Goal: Task Accomplishment & Management: Manage account settings

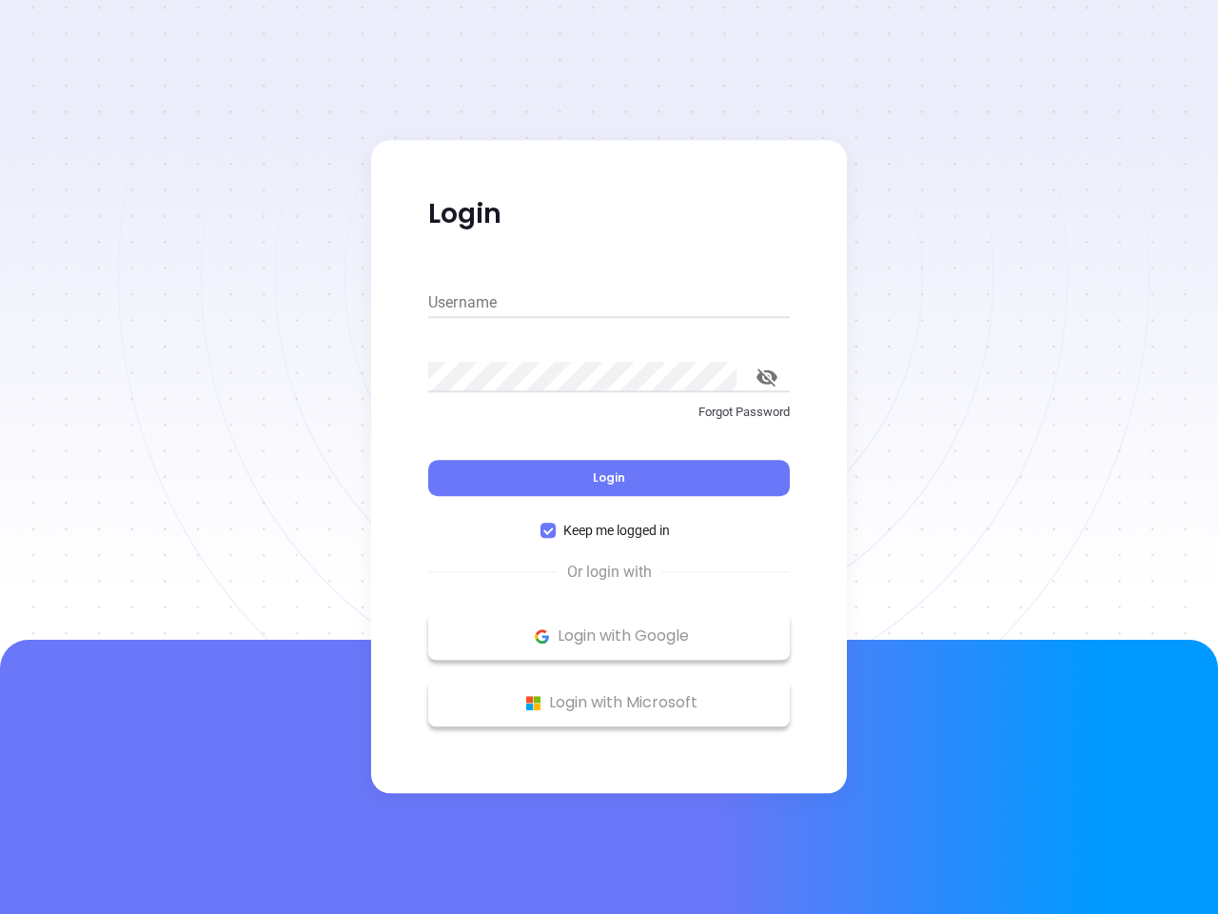
click at [609, 457] on div "Login" at bounding box center [609, 466] width 362 height 59
click at [609, 303] on input "Username" at bounding box center [609, 302] width 362 height 30
click at [767, 377] on icon "toggle password visibility" at bounding box center [767, 377] width 21 height 18
click at [609, 478] on span "Login" at bounding box center [609, 477] width 32 height 16
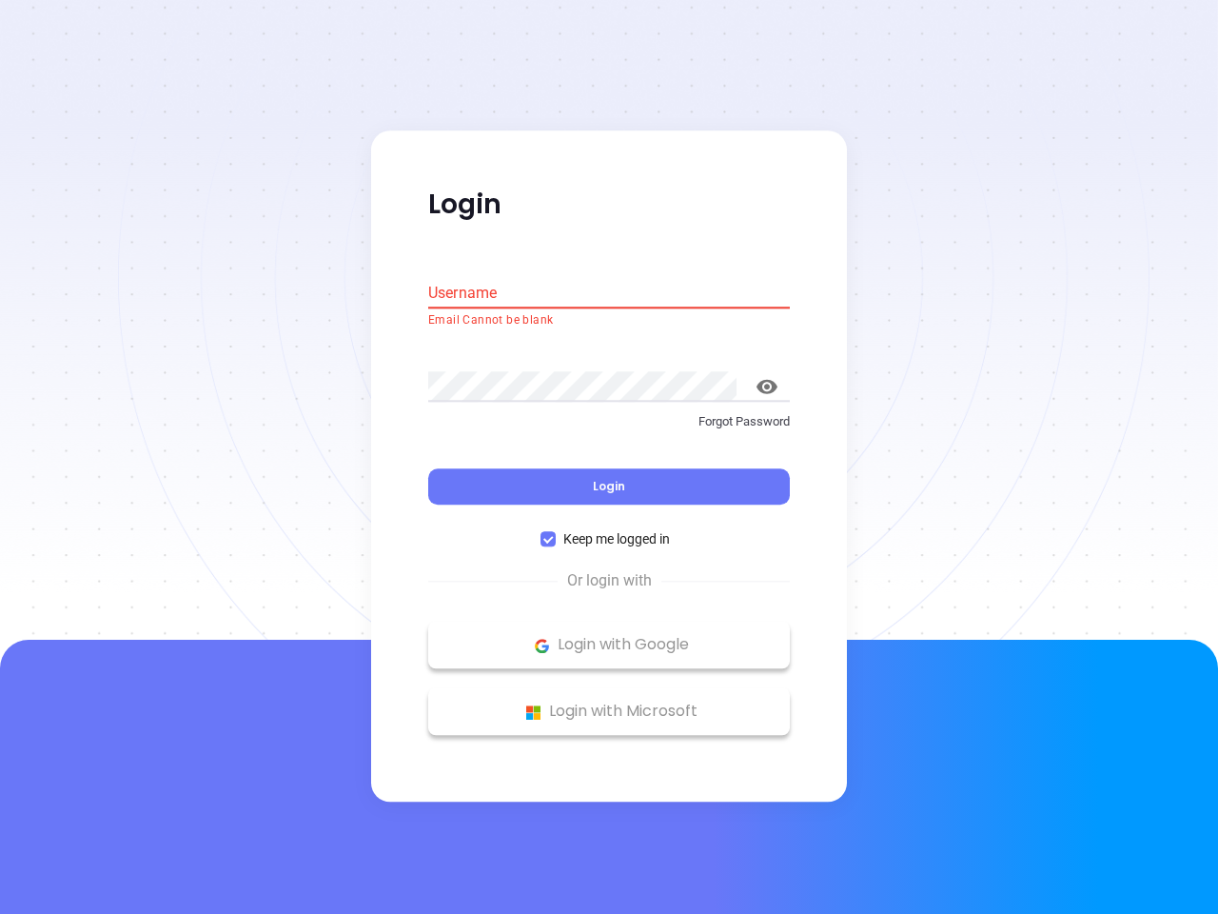
click at [609, 530] on span "Keep me logged in" at bounding box center [617, 539] width 122 height 21
click at [556, 532] on input "Keep me logged in" at bounding box center [548, 539] width 15 height 15
checkbox input "false"
click at [609, 636] on p "Login with Google" at bounding box center [609, 645] width 343 height 29
click at [609, 702] on p "Login with Microsoft" at bounding box center [609, 712] width 343 height 29
